Goal: Find specific page/section: Find specific page/section

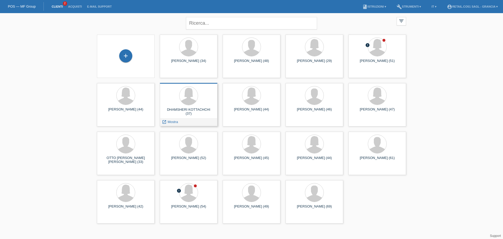
click at [200, 99] on div at bounding box center [188, 96] width 49 height 20
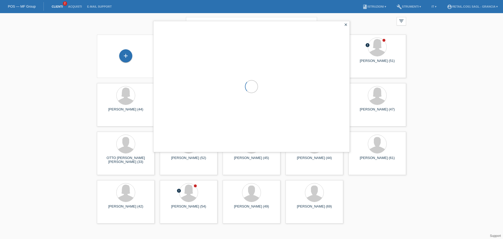
click at [200, 99] on div at bounding box center [252, 86] width 196 height 131
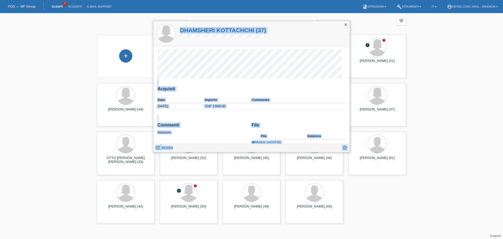
click at [296, 35] on div "DHAMSHERI KOTTACHCHI (37)" at bounding box center [252, 33] width 196 height 25
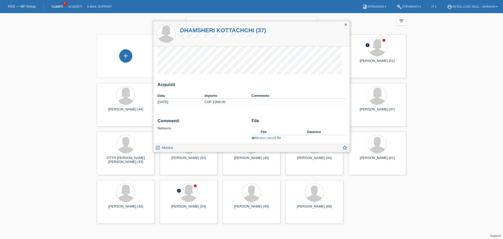
scroll to position [6, 0]
click at [347, 26] on icon "close" at bounding box center [346, 25] width 4 height 4
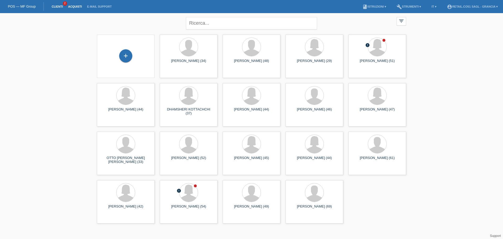
click at [74, 5] on link "Acquisti" at bounding box center [75, 6] width 19 height 3
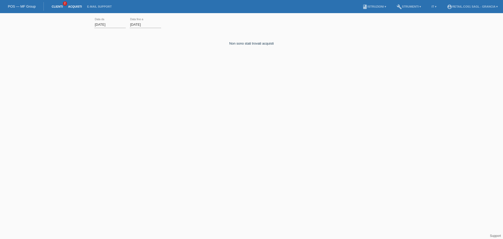
click at [61, 7] on link "Clienti" at bounding box center [57, 6] width 17 height 3
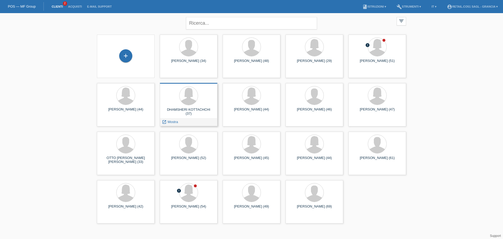
click at [192, 106] on div "DHAMSHERI KOTTACHCHI (37) launch Mostra" at bounding box center [189, 104] width 58 height 43
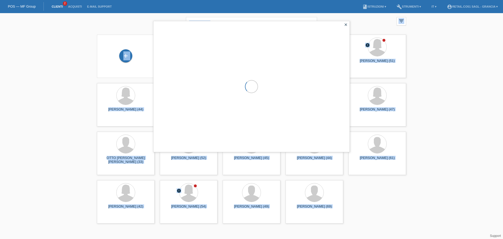
click at [192, 106] on div at bounding box center [252, 86] width 196 height 131
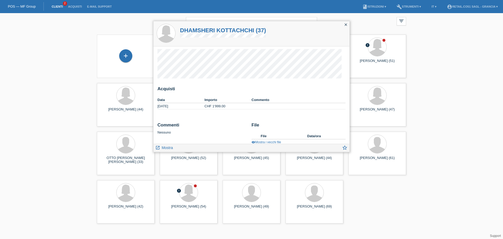
click at [349, 24] on div "close" at bounding box center [345, 25] width 7 height 8
